Goal: Register for event/course

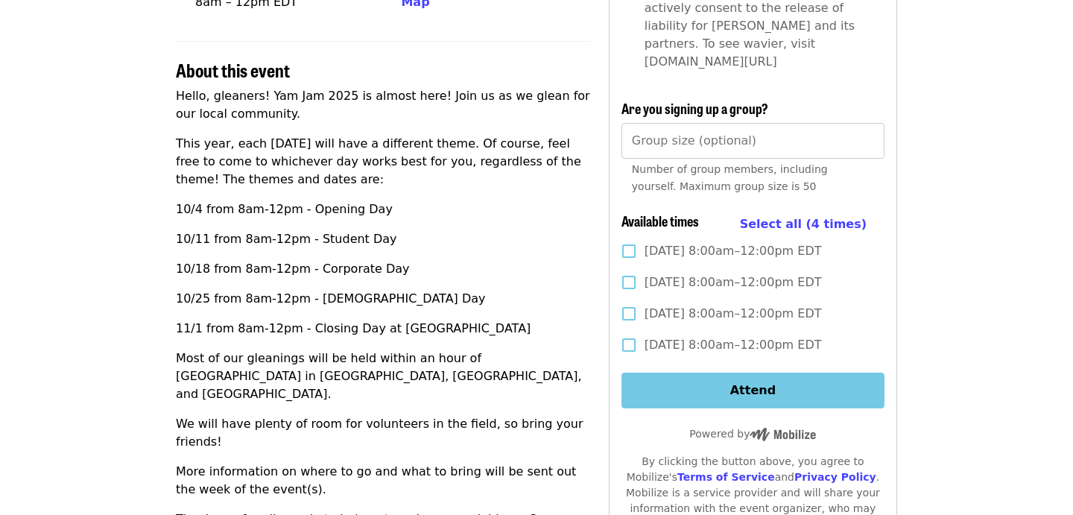
scroll to position [422, 0]
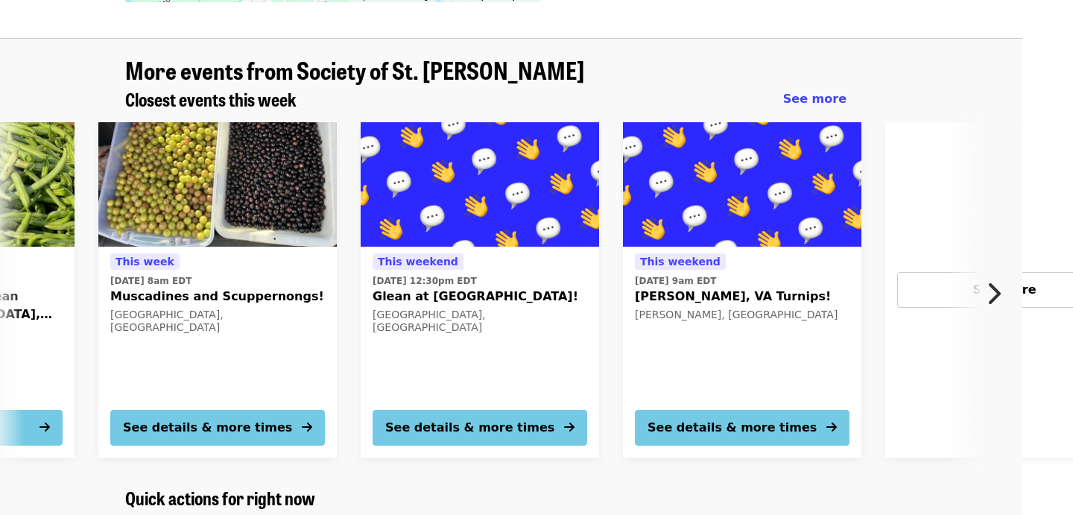
scroll to position [1423, 51]
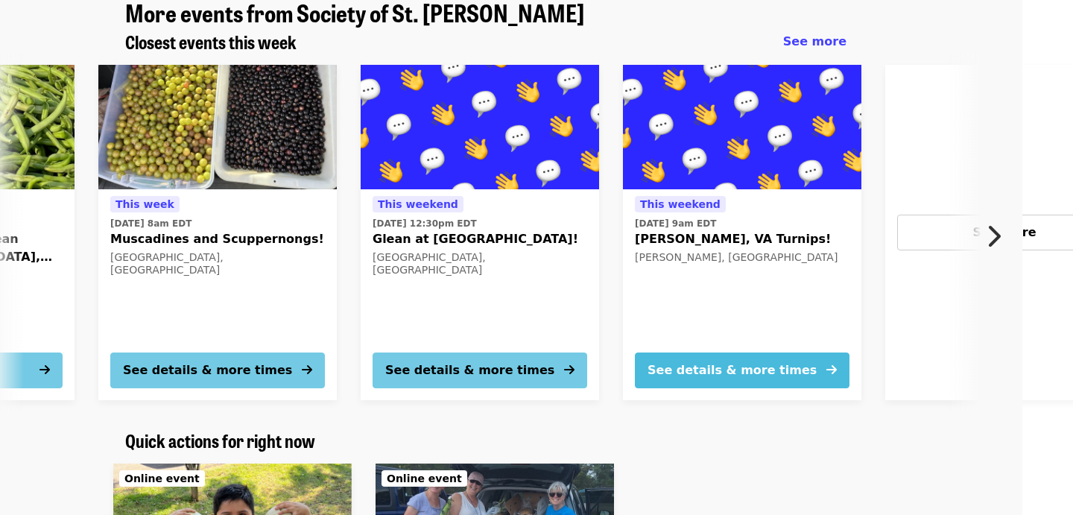
click at [729, 361] on div "See details & more times" at bounding box center [731, 370] width 169 height 18
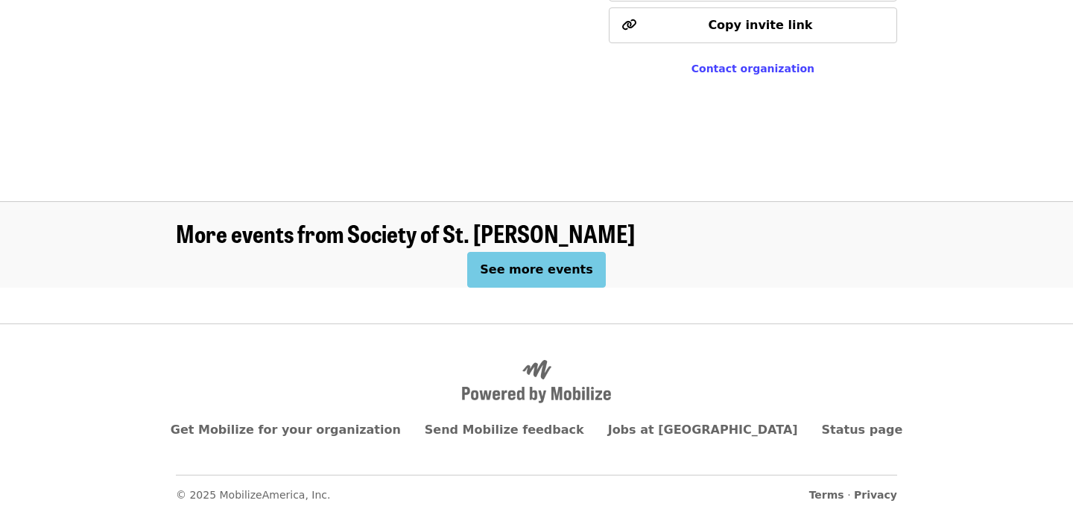
scroll to position [1423, 0]
